Goal: Use online tool/utility: Utilize a website feature to perform a specific function

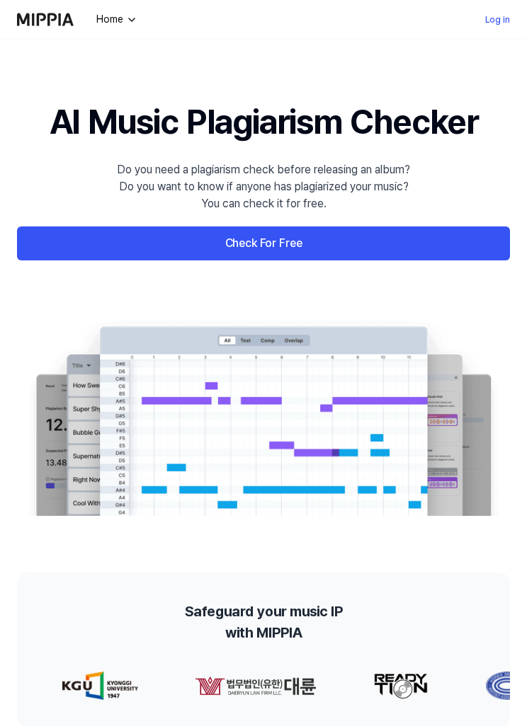
click at [491, 21] on link "Log in" at bounding box center [497, 19] width 25 height 17
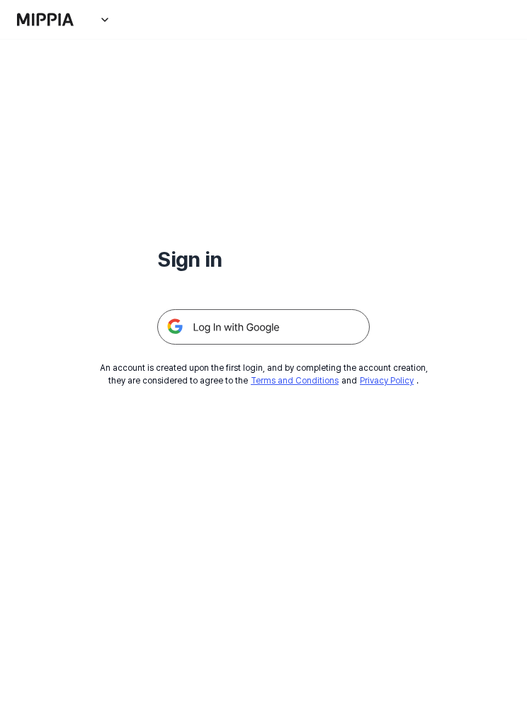
click at [330, 330] on img at bounding box center [263, 326] width 212 height 35
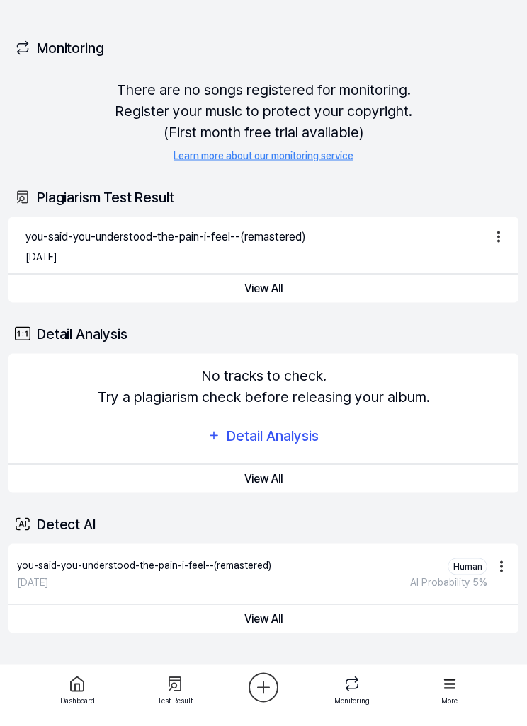
scroll to position [46, 0]
click at [317, 575] on div "Aug 11, 2025 AI Probability 5 %" at bounding box center [252, 582] width 470 height 15
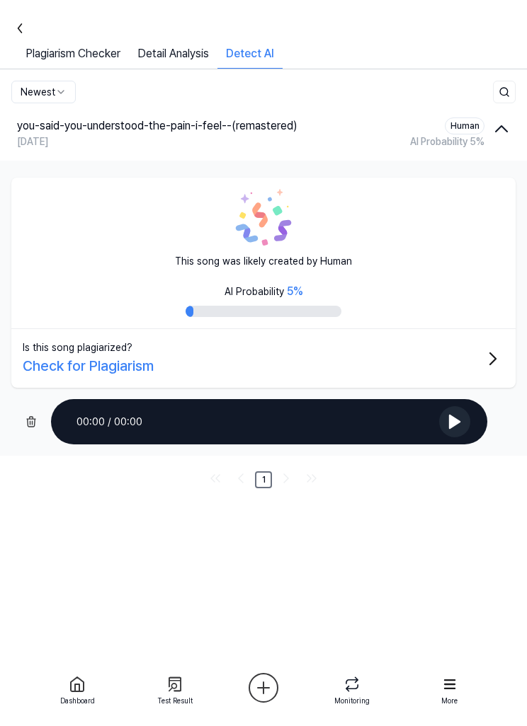
click at [278, 573] on div "Newest you-said-you-understood-the-pain-i-feel--(remastered) Human Aug 11, 2025…" at bounding box center [263, 377] width 527 height 617
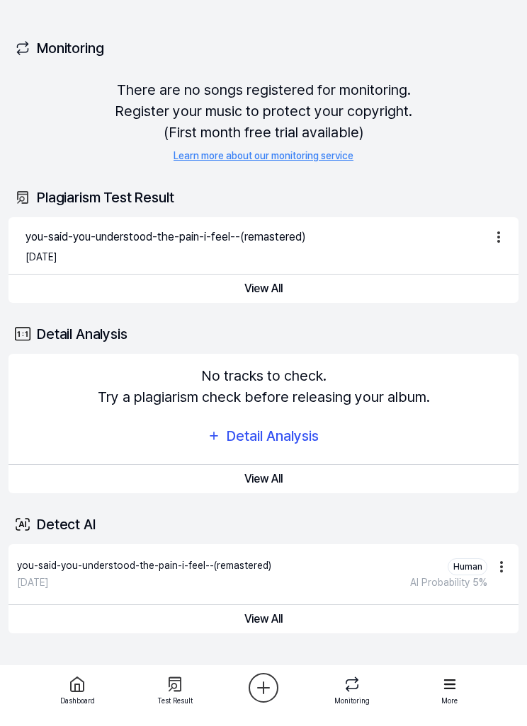
scroll to position [46, 0]
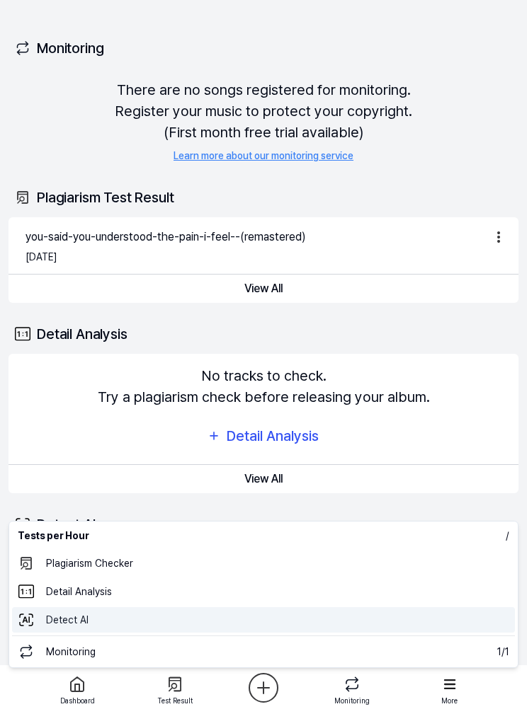
click at [274, 619] on 탐지 "Detect AI" at bounding box center [263, 619] width 502 height 25
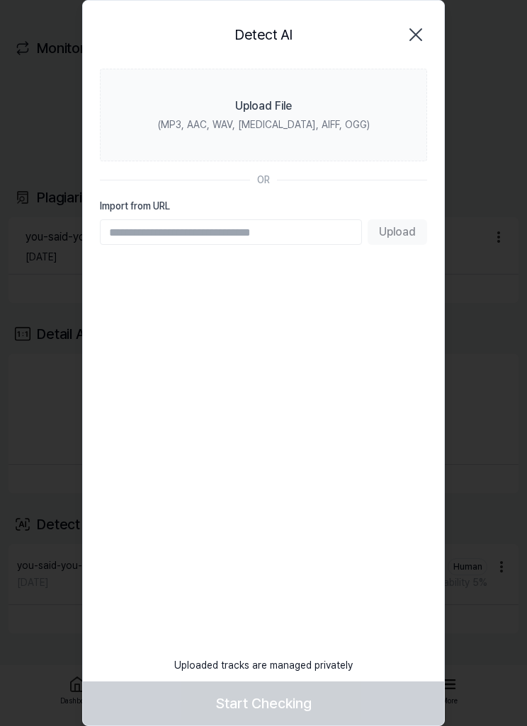
click at [291, 108] on div "Upload File" at bounding box center [263, 106] width 57 height 17
click at [0, 0] on input "Upload File (MP3, AAC, WAV, [MEDICAL_DATA], AIFF, OGG)" at bounding box center [0, 0] width 0 height 0
click at [351, 119] on label "Upload File (MP3, AAC, WAV, [MEDICAL_DATA], AIFF, OGG)" at bounding box center [263, 115] width 327 height 93
click at [0, 0] on input "Upload File (MP3, AAC, WAV, [MEDICAL_DATA], AIFF, OGG)" at bounding box center [0, 0] width 0 height 0
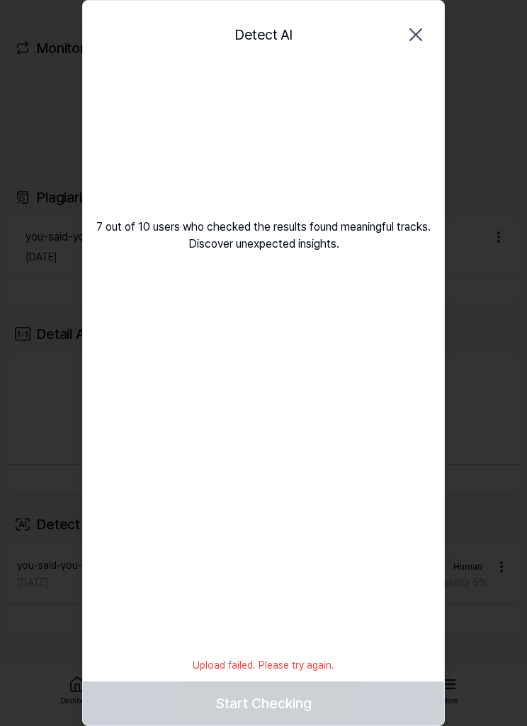
click at [275, 144] on video at bounding box center [263, 137] width 136 height 136
click at [415, 40] on icon "button" at bounding box center [415, 34] width 23 height 23
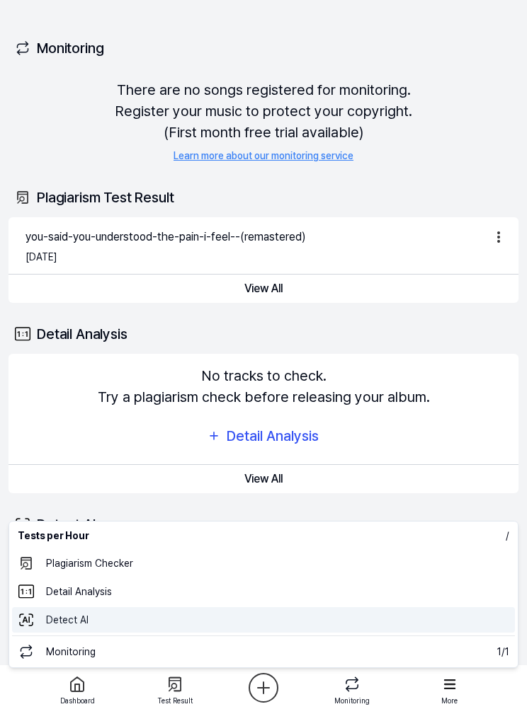
click at [219, 623] on 탐지 "Detect AI" at bounding box center [263, 619] width 502 height 25
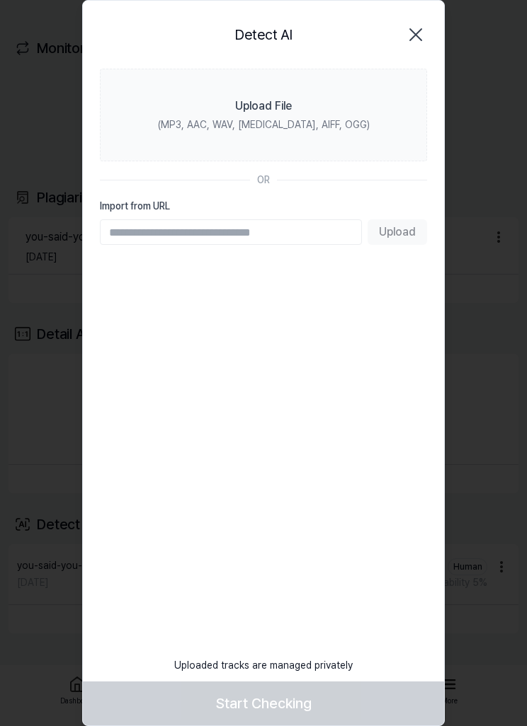
click at [290, 108] on div "Upload File" at bounding box center [263, 106] width 57 height 17
click at [0, 0] on input "Upload File (MP3, AAC, WAV, [MEDICAL_DATA], AIFF, OGG)" at bounding box center [0, 0] width 0 height 0
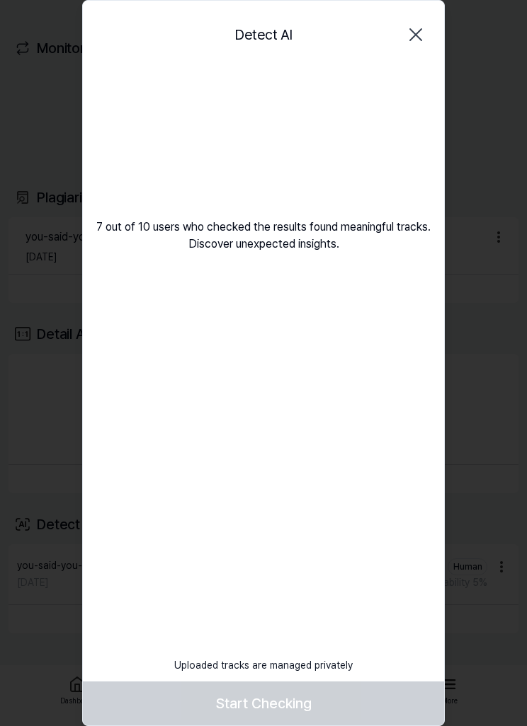
click at [412, 40] on icon "button" at bounding box center [415, 34] width 23 height 23
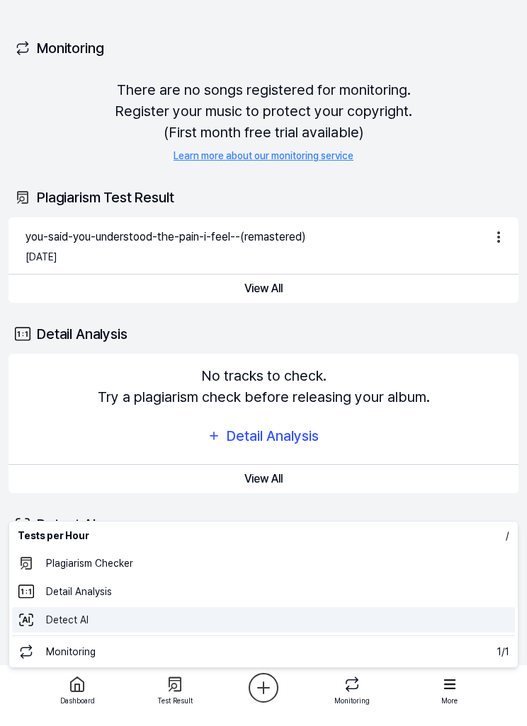
click at [271, 621] on 탐지 "Detect AI" at bounding box center [263, 619] width 502 height 25
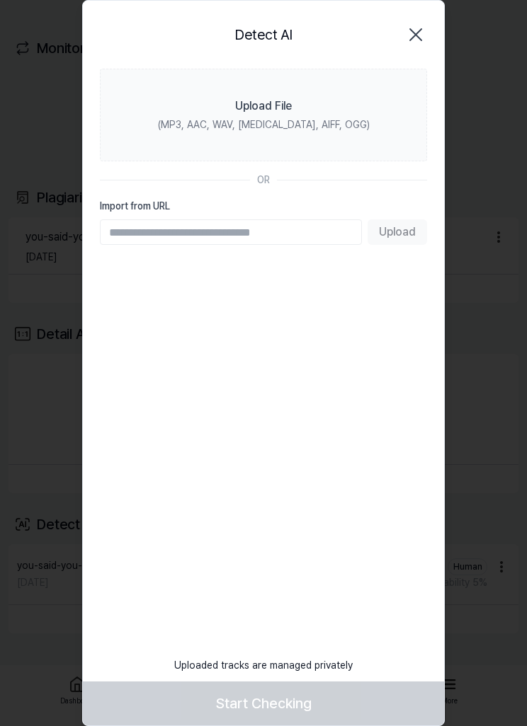
click at [280, 113] on div "Upload File" at bounding box center [263, 106] width 57 height 17
click at [0, 0] on input "Upload File (MP3, AAC, WAV, [MEDICAL_DATA], AIFF, OGG)" at bounding box center [0, 0] width 0 height 0
click at [325, 120] on div "(MP3, AAC, WAV, [MEDICAL_DATA], AIFF, OGG)" at bounding box center [264, 124] width 212 height 15
click at [0, 0] on input "Upload File (MP3, AAC, WAV, [MEDICAL_DATA], AIFF, OGG)" at bounding box center [0, 0] width 0 height 0
click at [419, 38] on icon "button" at bounding box center [415, 34] width 11 height 11
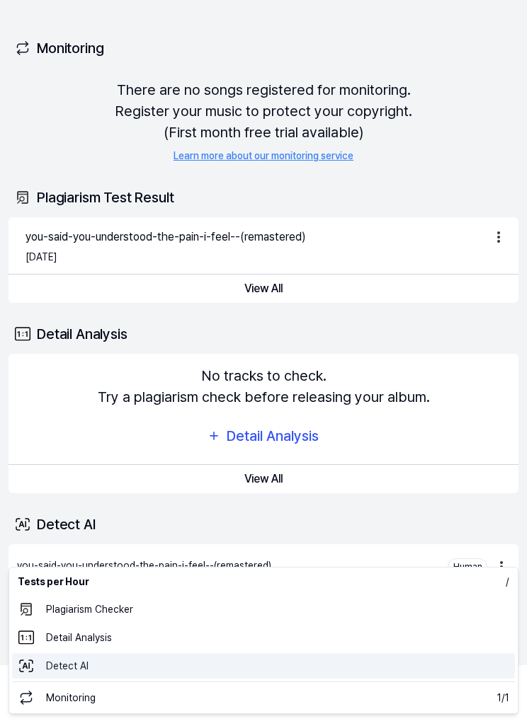
click at [215, 668] on 탐지 "Detect AI" at bounding box center [263, 665] width 502 height 25
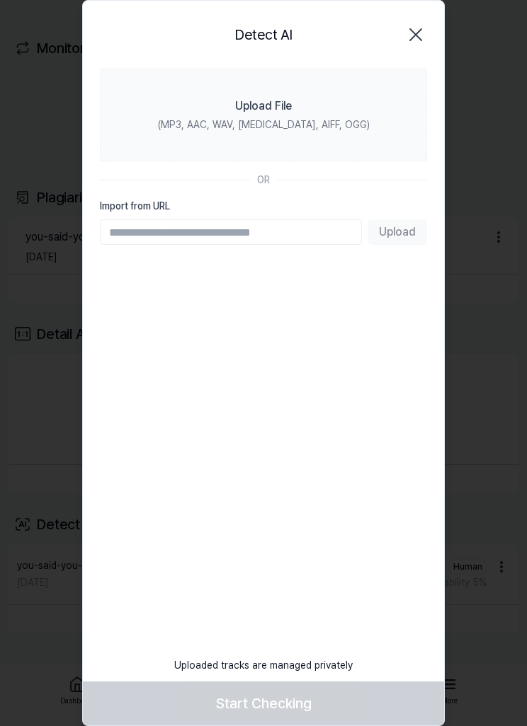
click at [291, 113] on div "Upload File" at bounding box center [263, 106] width 57 height 17
click at [0, 0] on input "Upload File (MP3, AAC, WAV, [MEDICAL_DATA], AIFF, OGG)" at bounding box center [0, 0] width 0 height 0
click at [297, 111] on label "Upload File (MP3, AAC, WAV, [MEDICAL_DATA], AIFF, OGG)" at bounding box center [263, 115] width 327 height 93
click at [0, 0] on input "Upload File (MP3, AAC, WAV, [MEDICAL_DATA], AIFF, OGG)" at bounding box center [0, 0] width 0 height 0
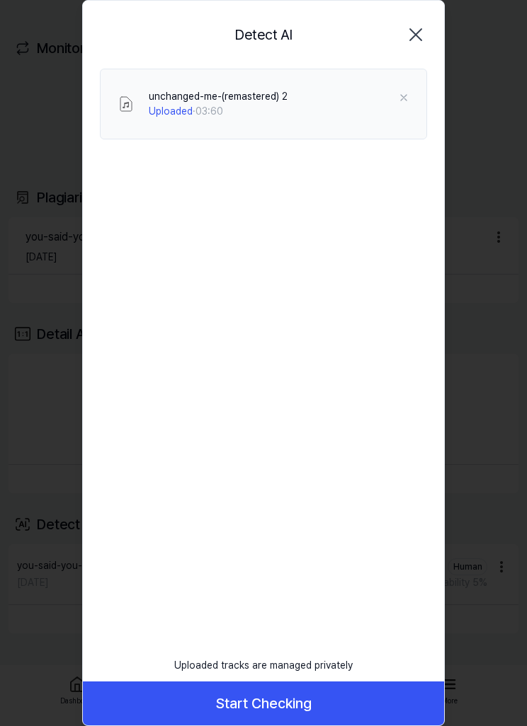
click at [321, 698] on button "Start Checking" at bounding box center [263, 704] width 361 height 44
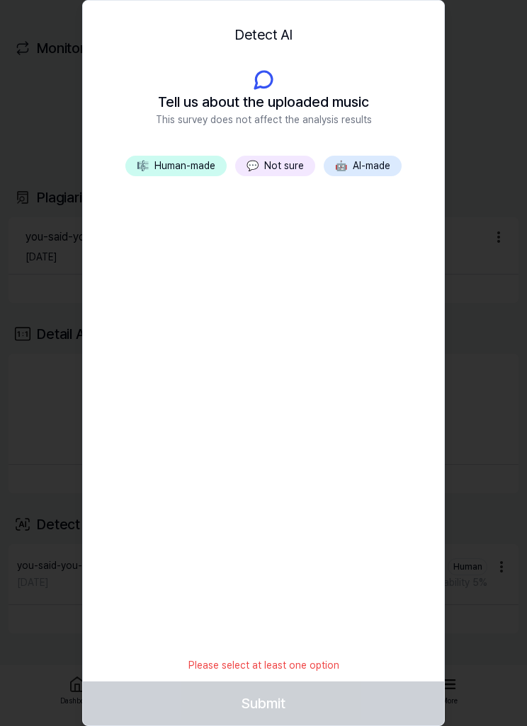
click at [207, 167] on button "🎼 Human-made" at bounding box center [175, 166] width 101 height 21
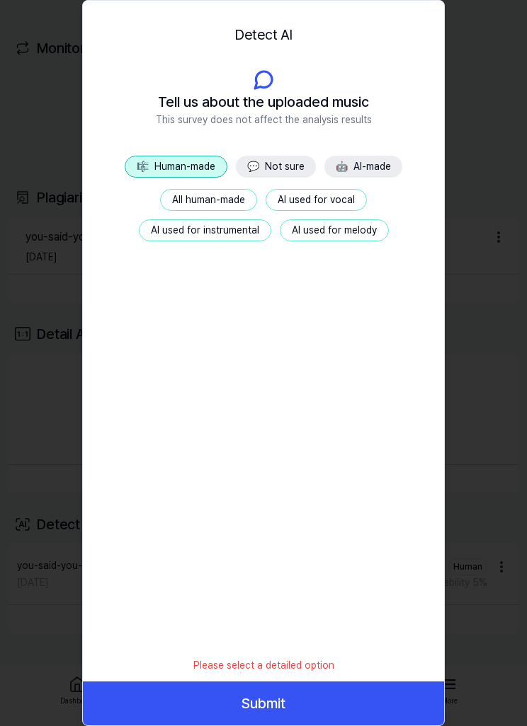
click at [343, 686] on button "Submit" at bounding box center [263, 704] width 361 height 44
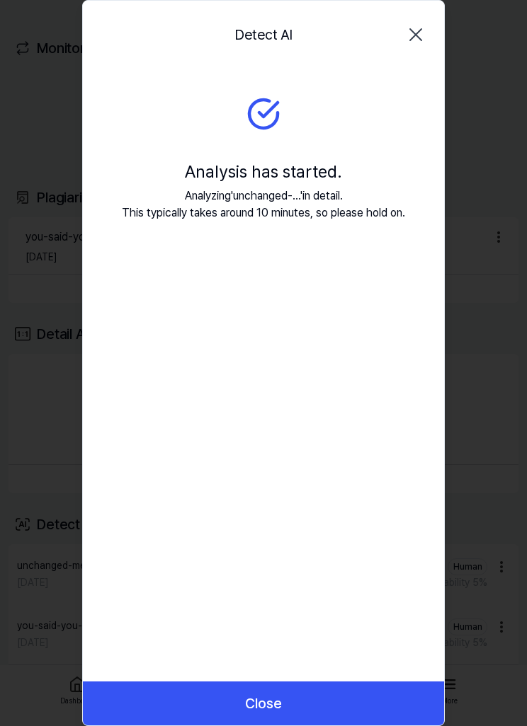
click at [364, 689] on button "Close" at bounding box center [263, 704] width 361 height 44
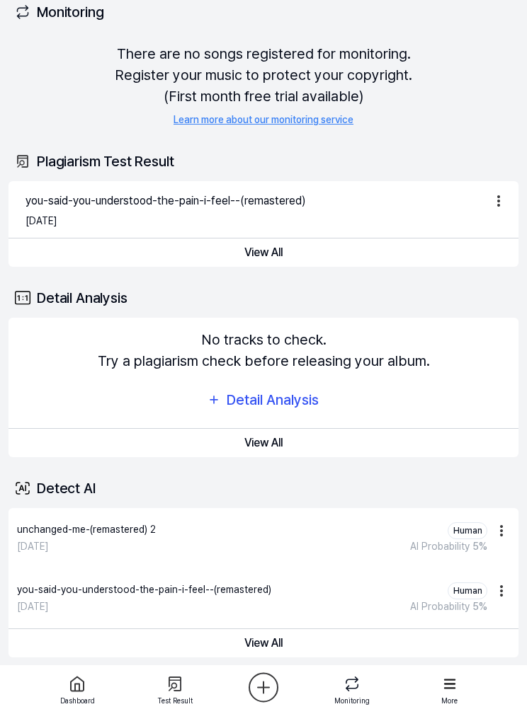
scroll to position [46, 0]
click at [289, 631] on button "View All" at bounding box center [263, 644] width 510 height 28
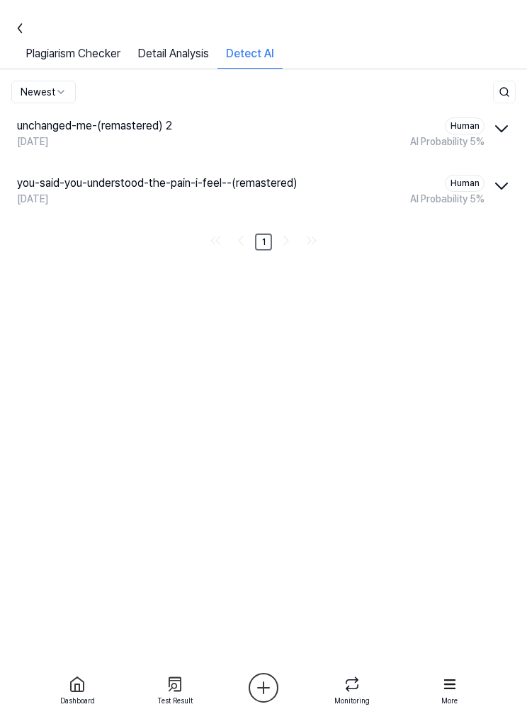
click at [353, 575] on div "unchanged-me-(remastered) 2 Human [DATE] AI Probability 5 % you-said-you-unders…" at bounding box center [263, 339] width 527 height 472
click at [500, 124] on icon "button" at bounding box center [501, 128] width 23 height 23
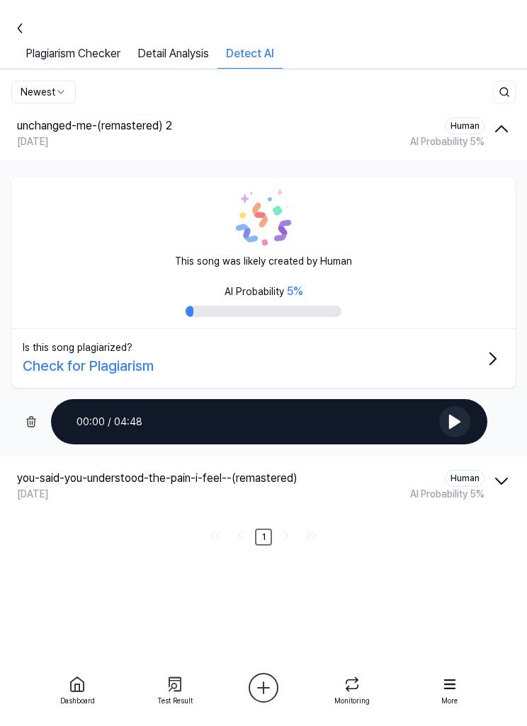
click at [495, 127] on icon "button" at bounding box center [501, 128] width 23 height 23
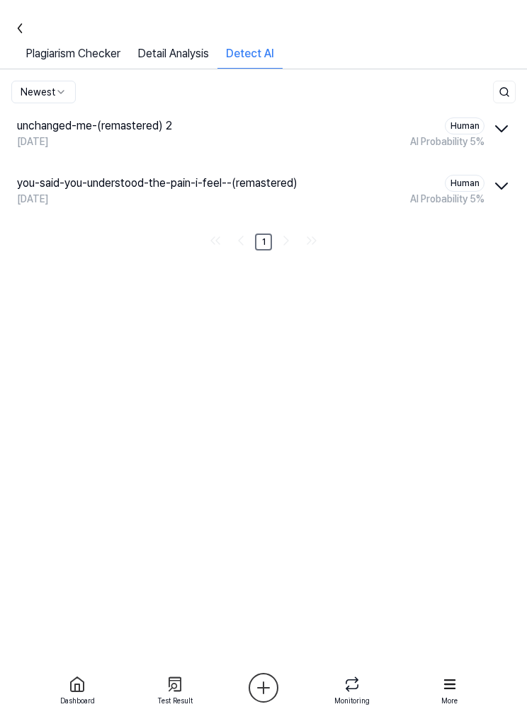
click at [493, 192] on icon "button" at bounding box center [501, 186] width 23 height 23
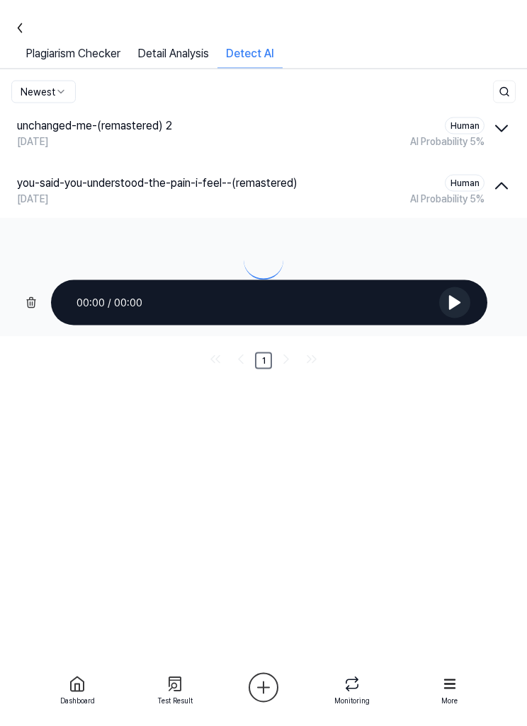
scroll to position [46, 0]
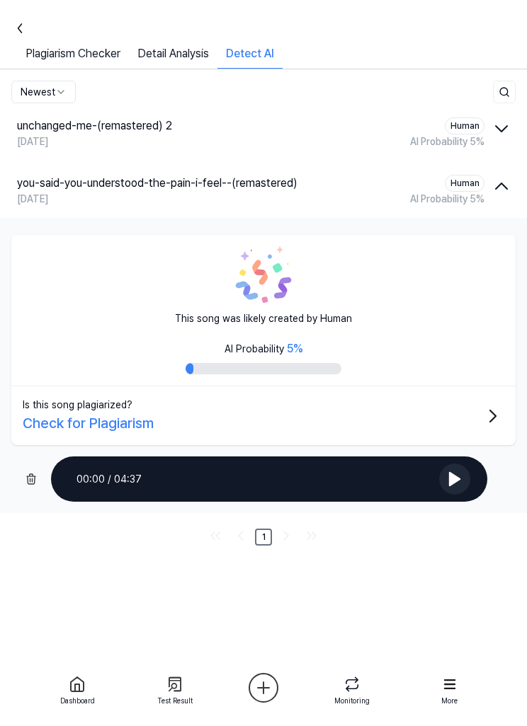
click at [500, 175] on icon "button" at bounding box center [501, 186] width 23 height 23
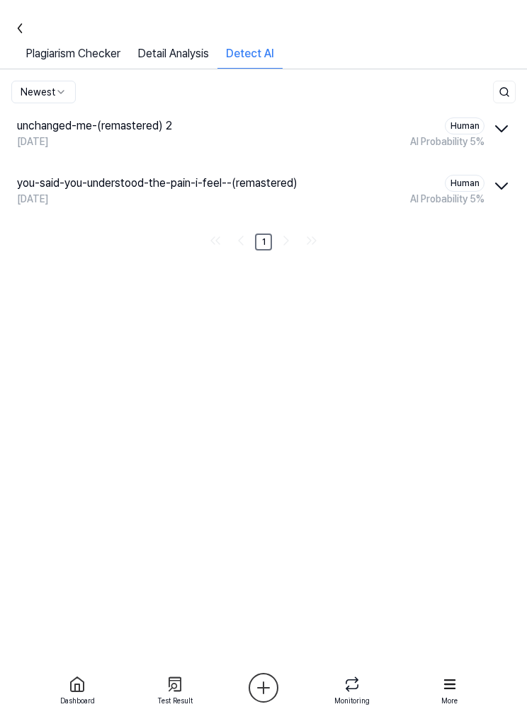
click at [493, 117] on icon "button" at bounding box center [501, 128] width 23 height 23
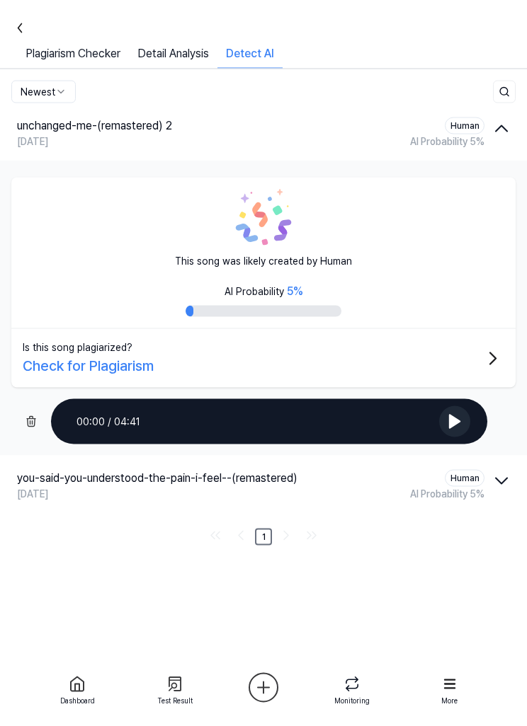
scroll to position [0, 0]
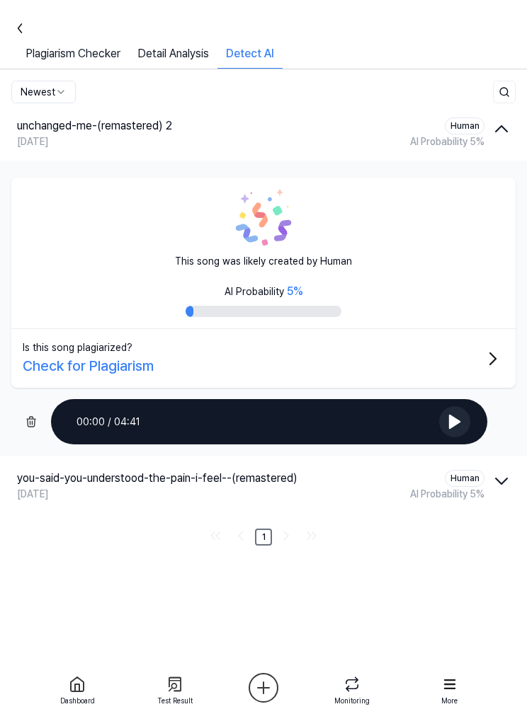
click at [454, 412] on button at bounding box center [454, 421] width 31 height 31
click at [491, 479] on icon "button" at bounding box center [501, 481] width 23 height 23
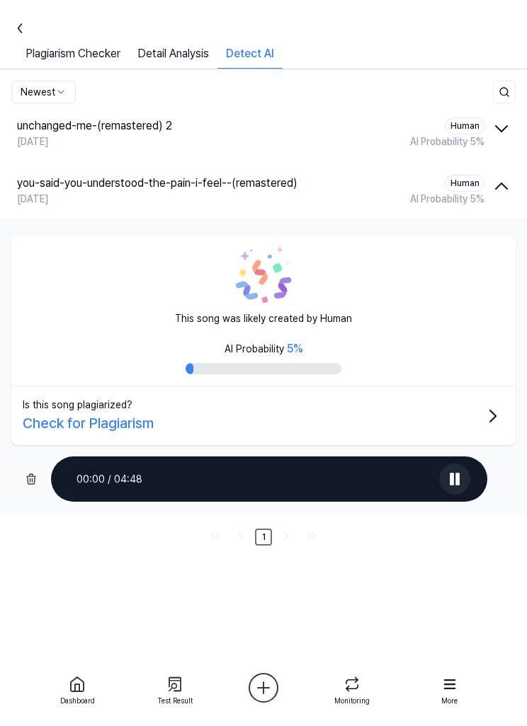
click at [500, 188] on icon "button" at bounding box center [501, 186] width 23 height 23
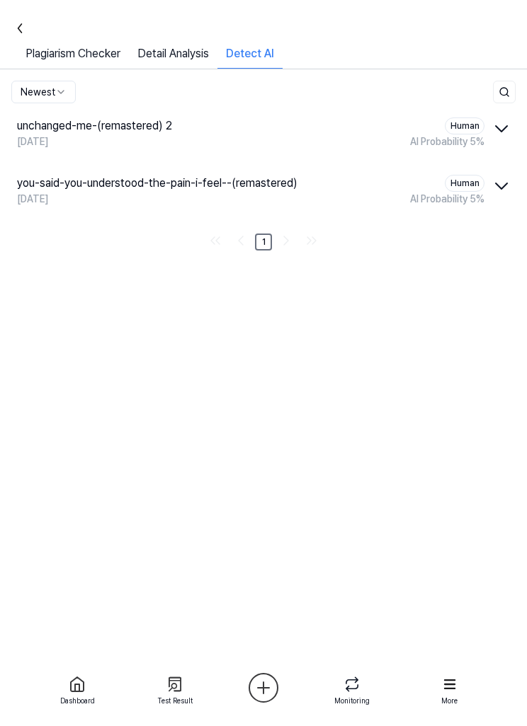
click at [500, 125] on icon "button" at bounding box center [501, 128] width 23 height 23
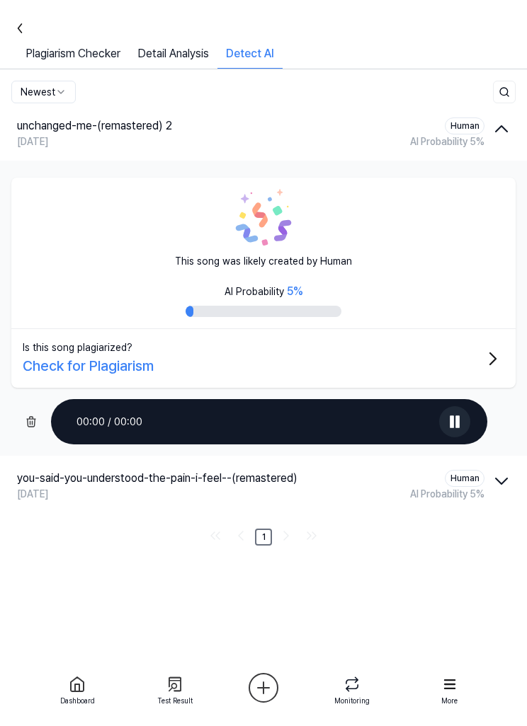
scroll to position [46, 0]
click at [459, 413] on icon at bounding box center [454, 421] width 17 height 17
click at [461, 413] on icon at bounding box center [454, 421] width 17 height 17
click at [278, 416] on div "00:11 / 04:41" at bounding box center [269, 421] width 436 height 45
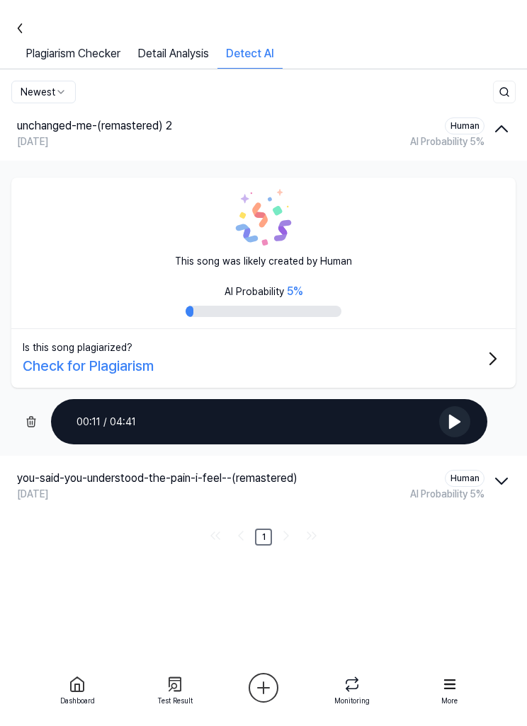
click at [345, 422] on div "00:11 / 04:41" at bounding box center [269, 421] width 436 height 45
